Goal: Task Accomplishment & Management: Use online tool/utility

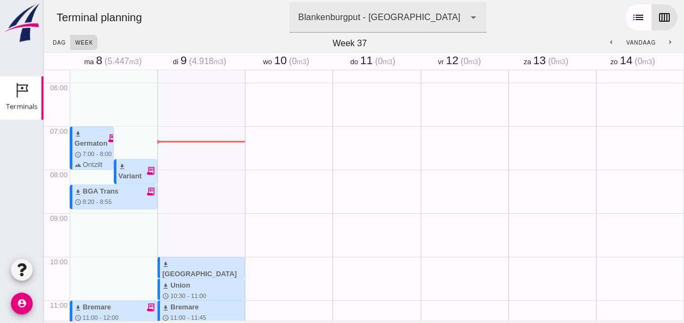
scroll to position [163, 0]
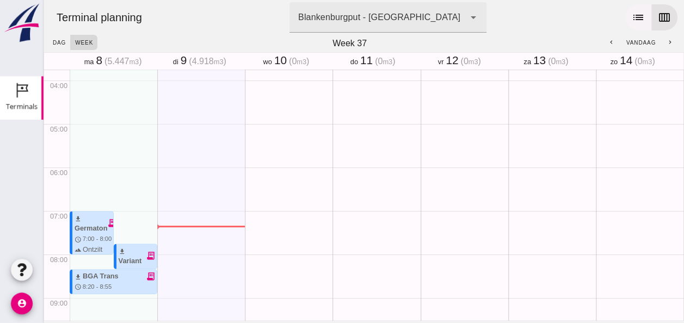
click at [632, 21] on icon "list" at bounding box center [638, 17] width 13 height 13
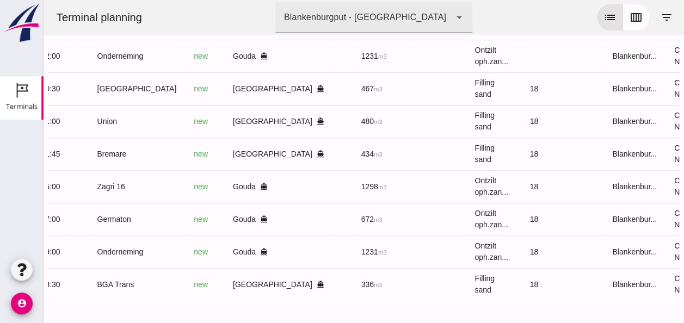
scroll to position [0, 281]
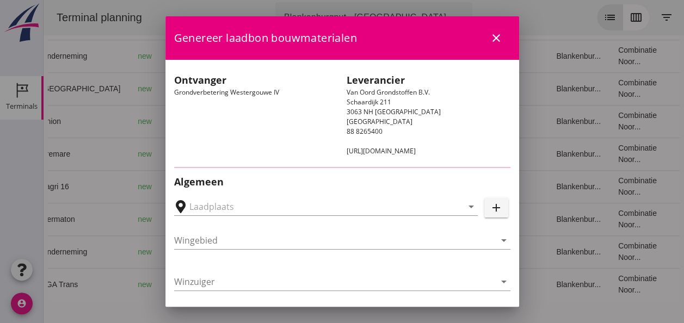
type input "Loswal Fa. J. Bos&Zonen, [GEOGRAPHIC_DATA]"
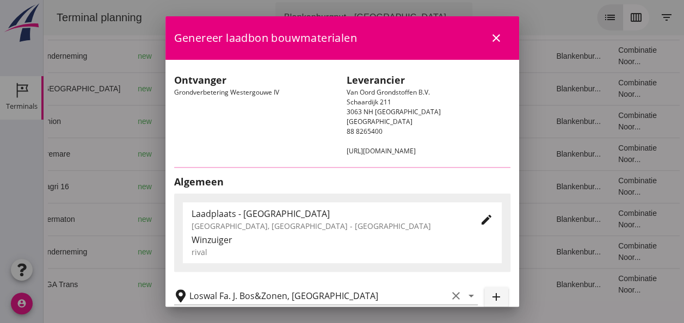
type input "Onderneming"
type input "[PERSON_NAME]"
type input "1231"
type input "Ontzilt oph.zand [75] (6120)"
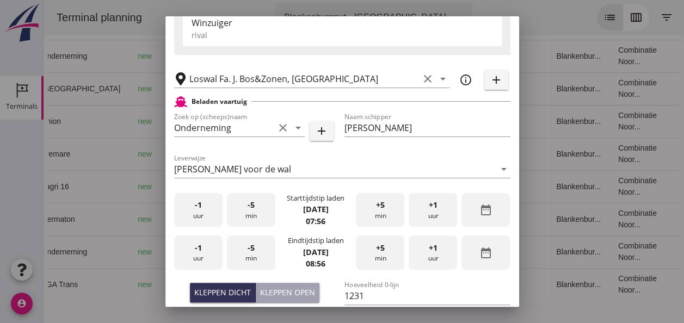
scroll to position [218, 0]
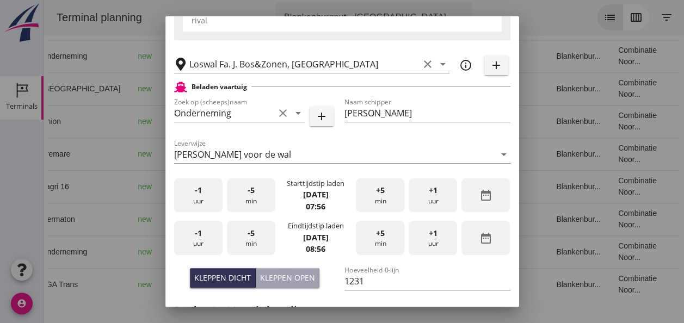
click at [278, 276] on div "Kleppen open" at bounding box center [287, 277] width 55 height 11
type input "1003"
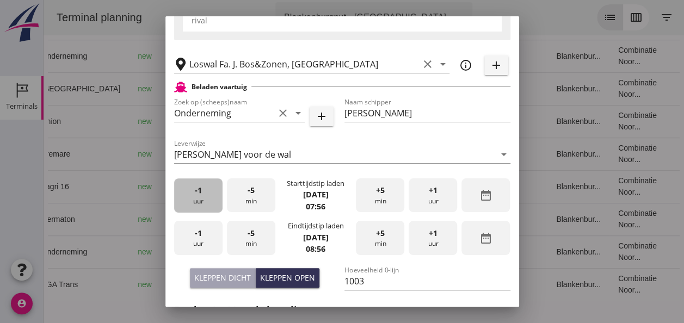
click at [208, 196] on div "-1 uur" at bounding box center [198, 195] width 48 height 34
click at [251, 202] on div "-5 min" at bounding box center [251, 195] width 48 height 34
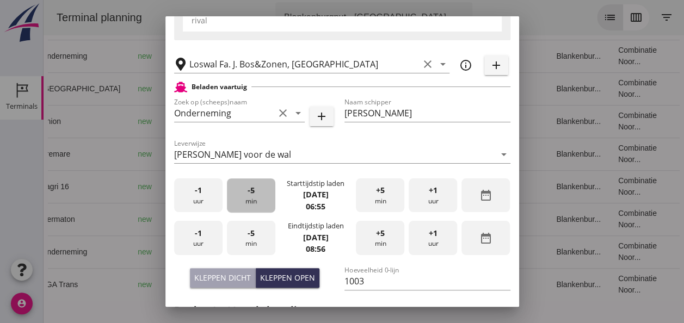
click at [251, 202] on div "-5 min" at bounding box center [251, 195] width 48 height 34
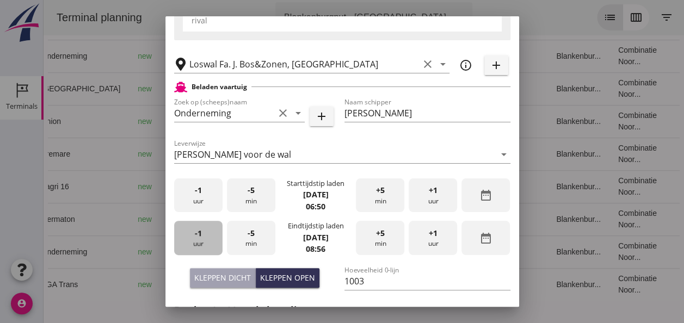
click at [207, 232] on div "-1 uur" at bounding box center [198, 238] width 48 height 34
click at [254, 236] on div "-5 min" at bounding box center [251, 238] width 48 height 34
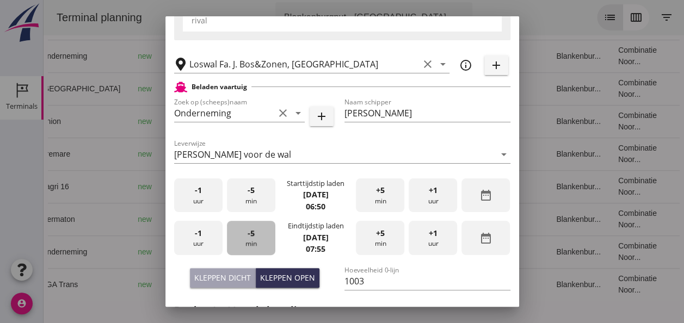
click at [254, 236] on div "-5 min" at bounding box center [251, 238] width 48 height 34
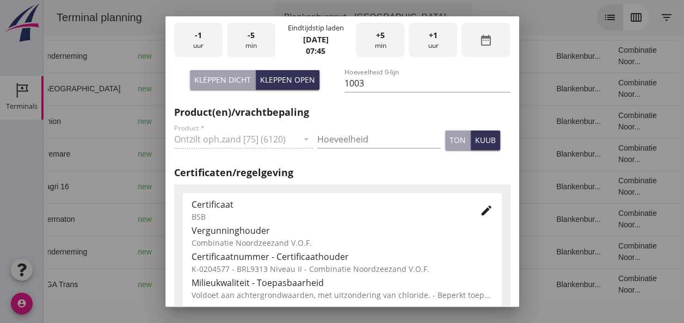
scroll to position [435, 0]
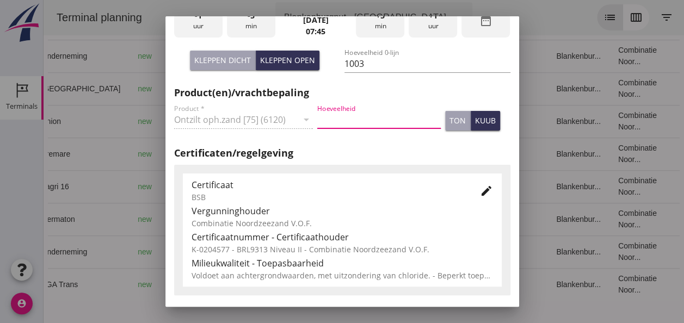
click at [356, 117] on input "Hoeveelheid" at bounding box center [379, 119] width 124 height 17
type input "1003"
click at [478, 120] on div "kuub" at bounding box center [485, 120] width 21 height 11
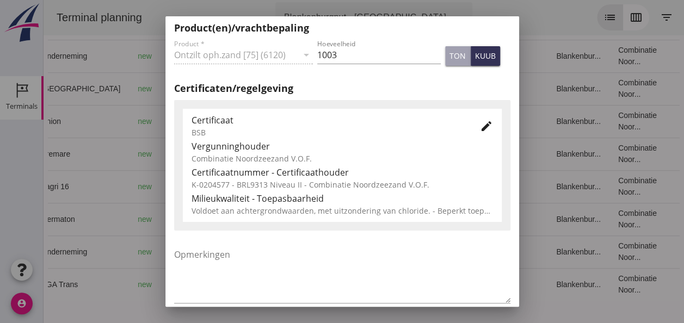
scroll to position [555, 0]
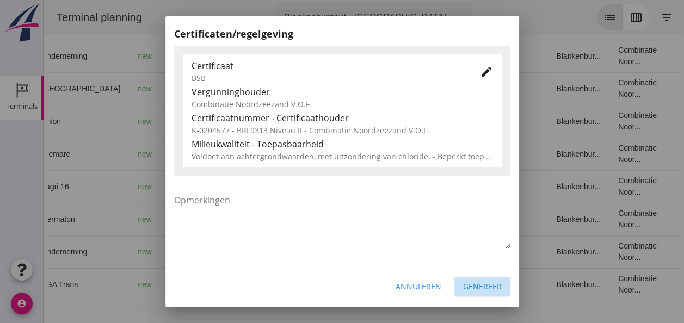
click at [471, 282] on div "Genereer" at bounding box center [482, 286] width 39 height 11
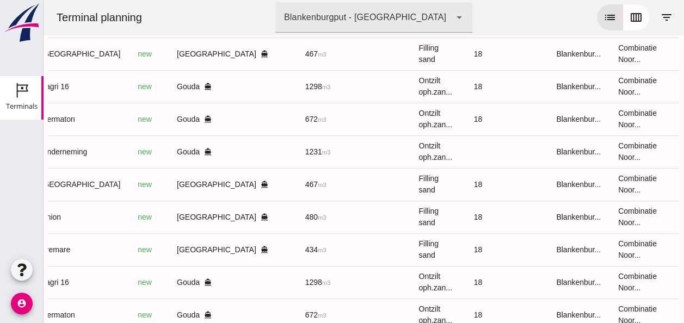
scroll to position [186, 0]
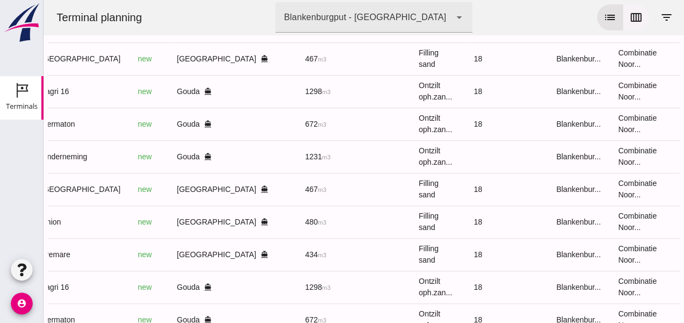
click at [632, 17] on icon "calendar_view_week" at bounding box center [636, 17] width 13 height 13
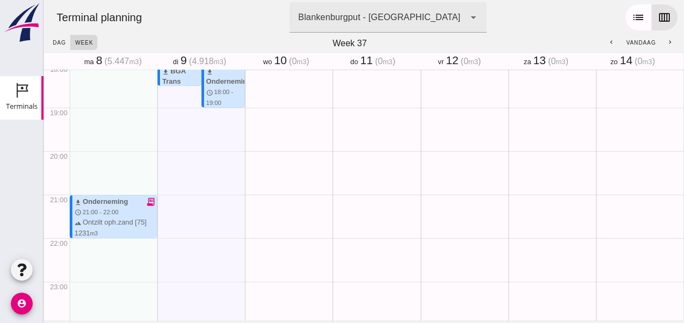
scroll to position [793, 0]
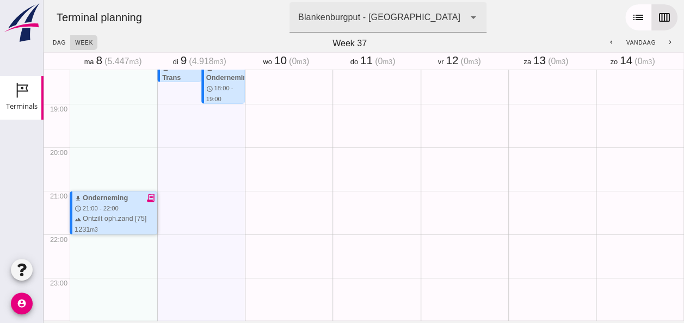
click at [124, 207] on div "download Onderneming receipt_long schedule 21:00 - 22:00 terrain Ontzilt oph.za…" at bounding box center [116, 224] width 82 height 63
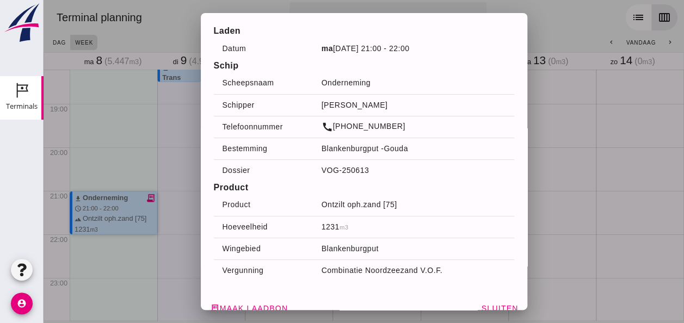
scroll to position [36, 0]
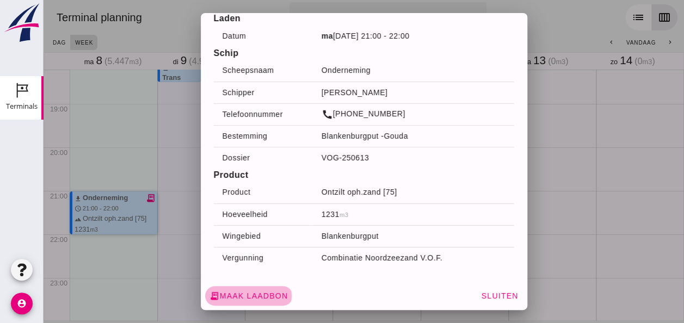
click at [213, 293] on icon "receipt_long" at bounding box center [215, 296] width 10 height 10
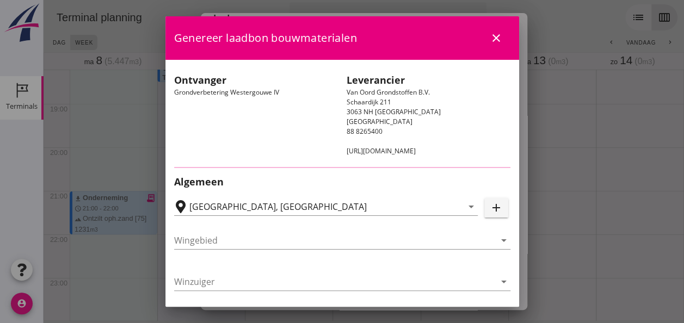
type input "Loswal Fa. J. Bos&Zonen, [GEOGRAPHIC_DATA]"
type input "Onderneming"
type input "[PERSON_NAME]"
type input "1231"
type input "Ontzilt oph.zand [75] (6120)"
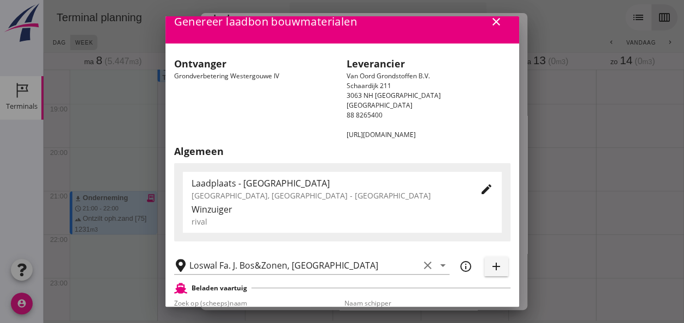
scroll to position [0, 0]
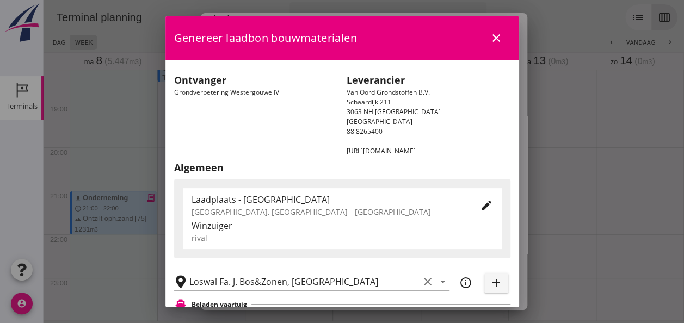
click at [490, 37] on icon "close" at bounding box center [496, 38] width 13 height 13
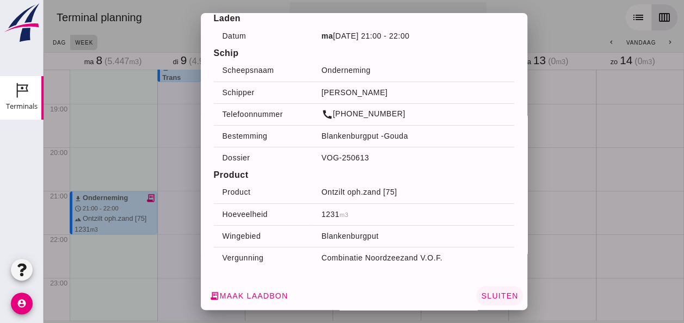
click at [491, 300] on span "Sluiten" at bounding box center [500, 296] width 38 height 9
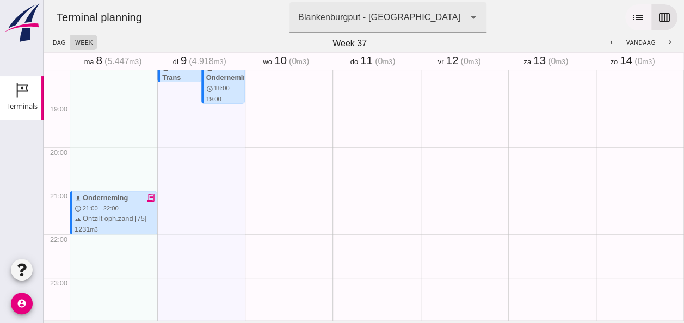
click at [632, 14] on icon "list" at bounding box center [638, 17] width 13 height 13
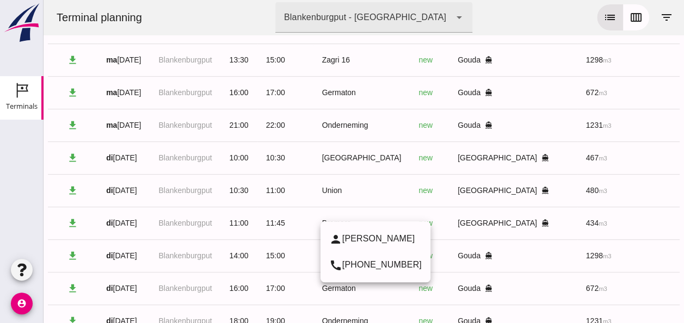
scroll to position [295, 0]
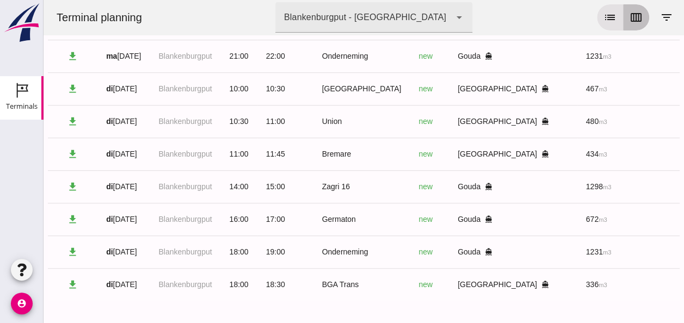
click at [630, 19] on icon "calendar_view_week" at bounding box center [636, 17] width 13 height 13
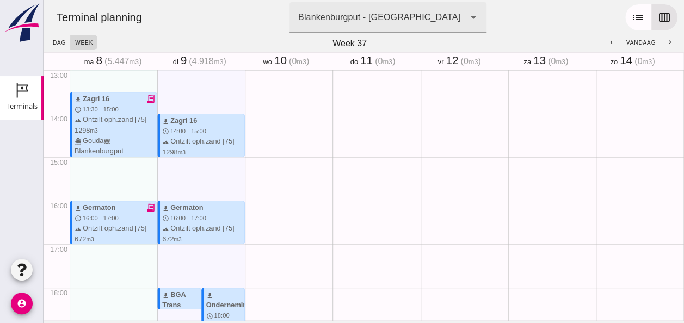
scroll to position [620, 0]
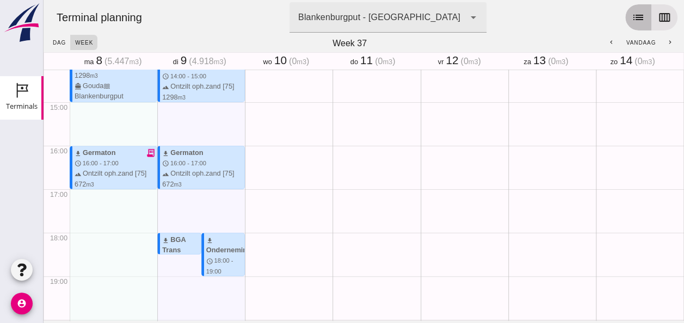
click at [632, 20] on icon "list" at bounding box center [638, 17] width 13 height 13
